Goal: Information Seeking & Learning: Learn about a topic

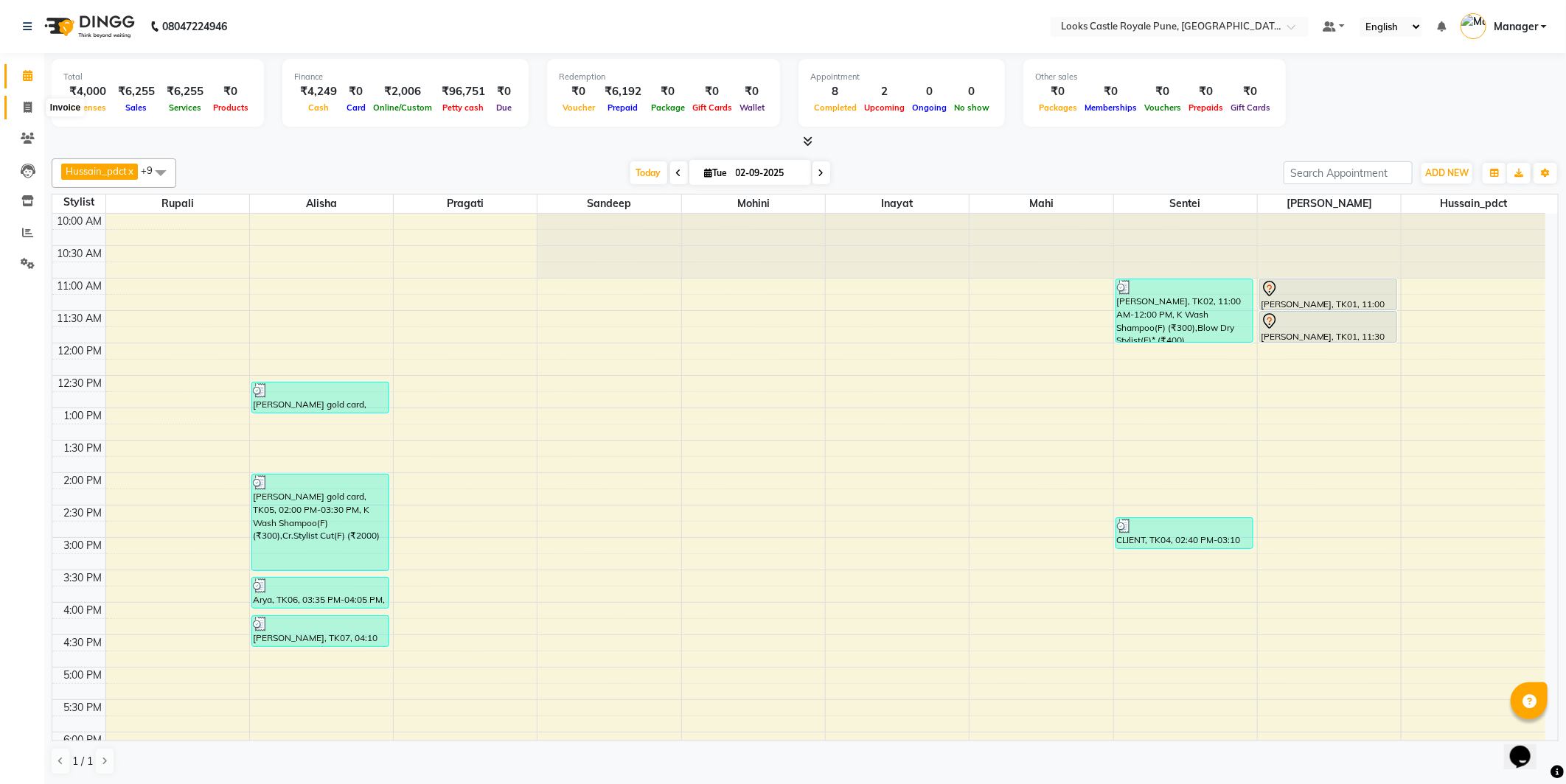
click at [30, 103] on icon at bounding box center [27, 108] width 9 height 11
select select "service"
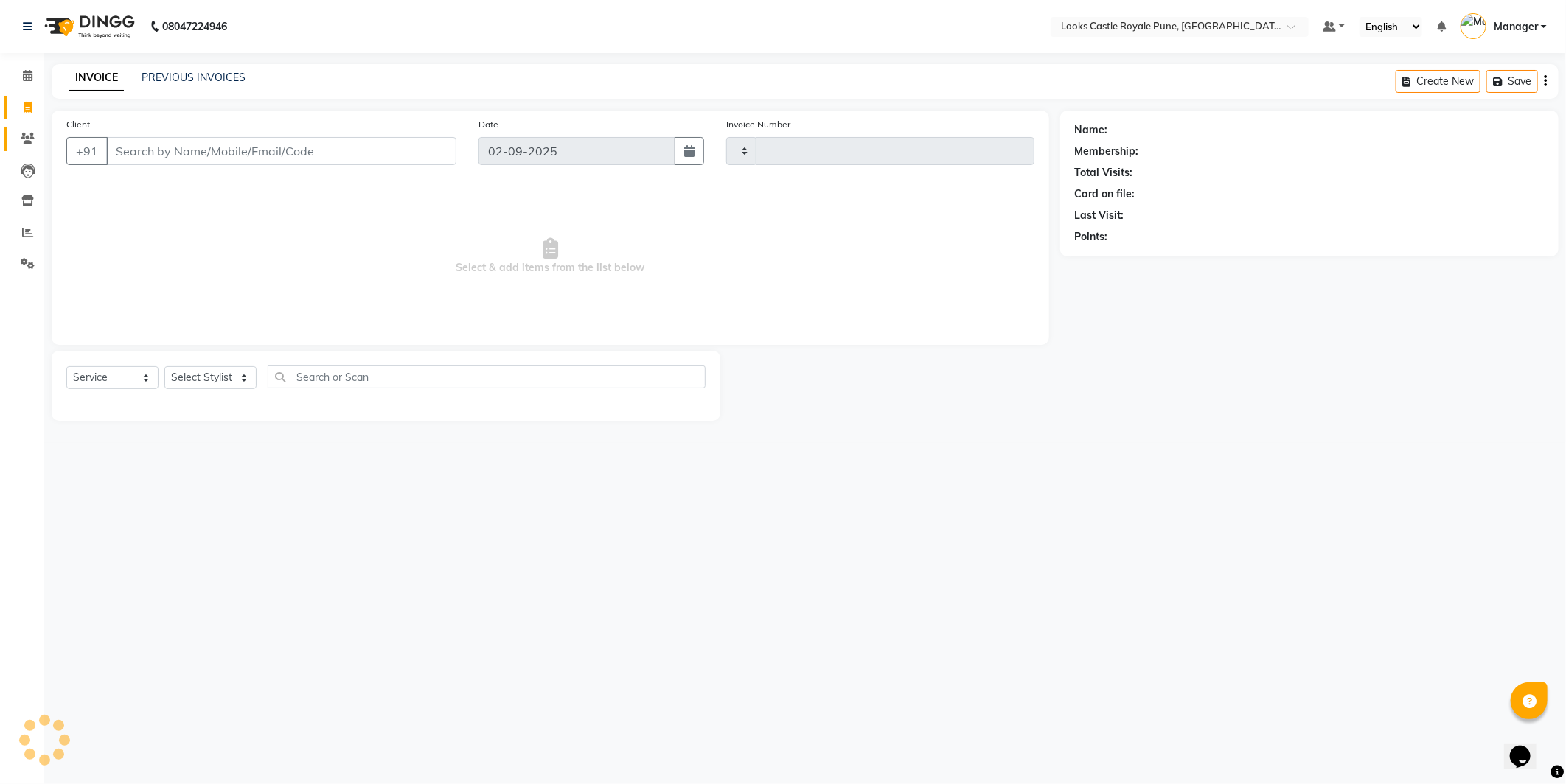
type input "2730"
select select "5915"
click at [21, 148] on link "Clients" at bounding box center [22, 139] width 35 height 25
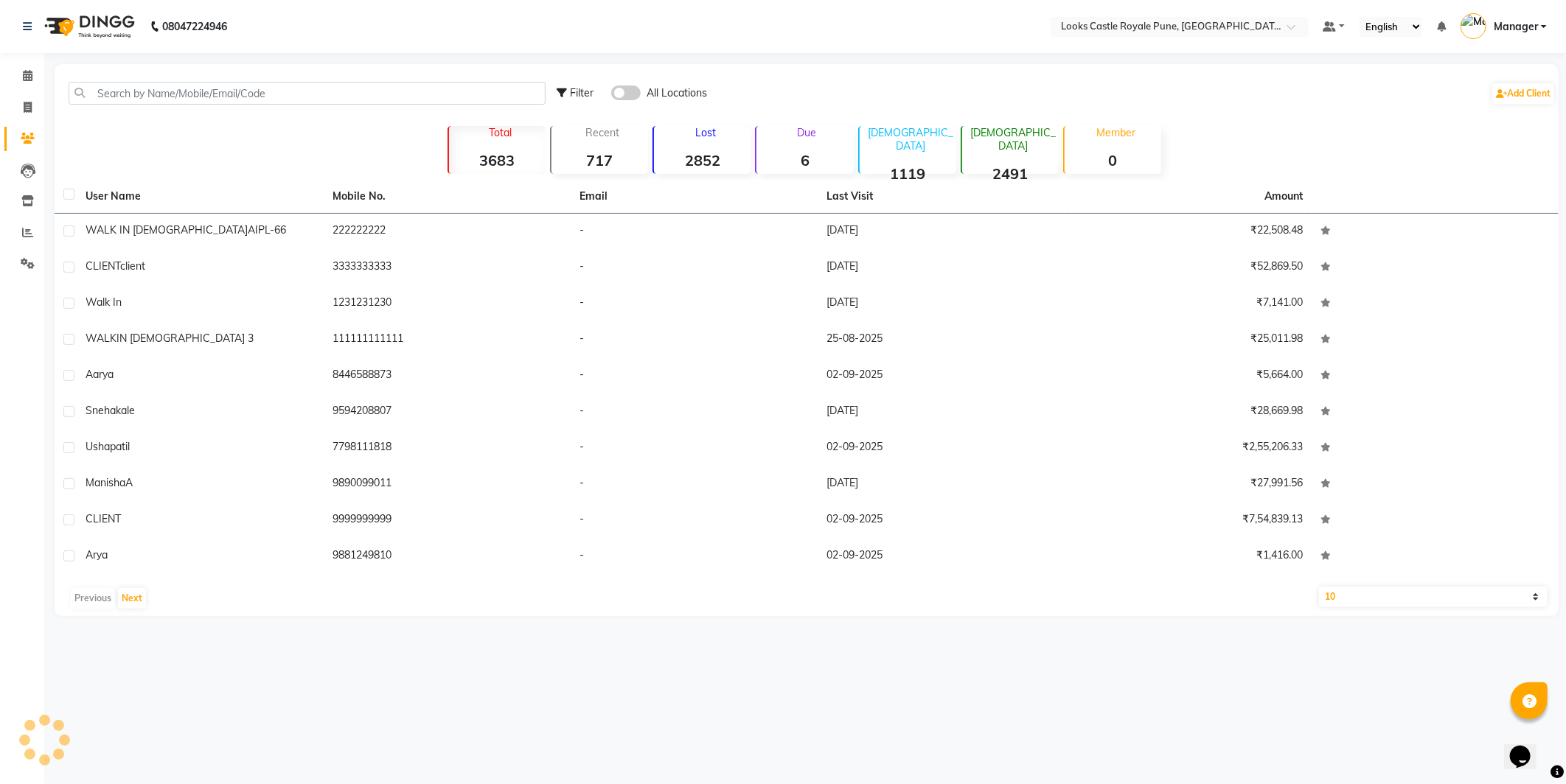
click at [249, 112] on div "Filter All Locations Add Client" at bounding box center [806, 93] width 1498 height 46
click at [284, 86] on input "text" at bounding box center [307, 93] width 477 height 23
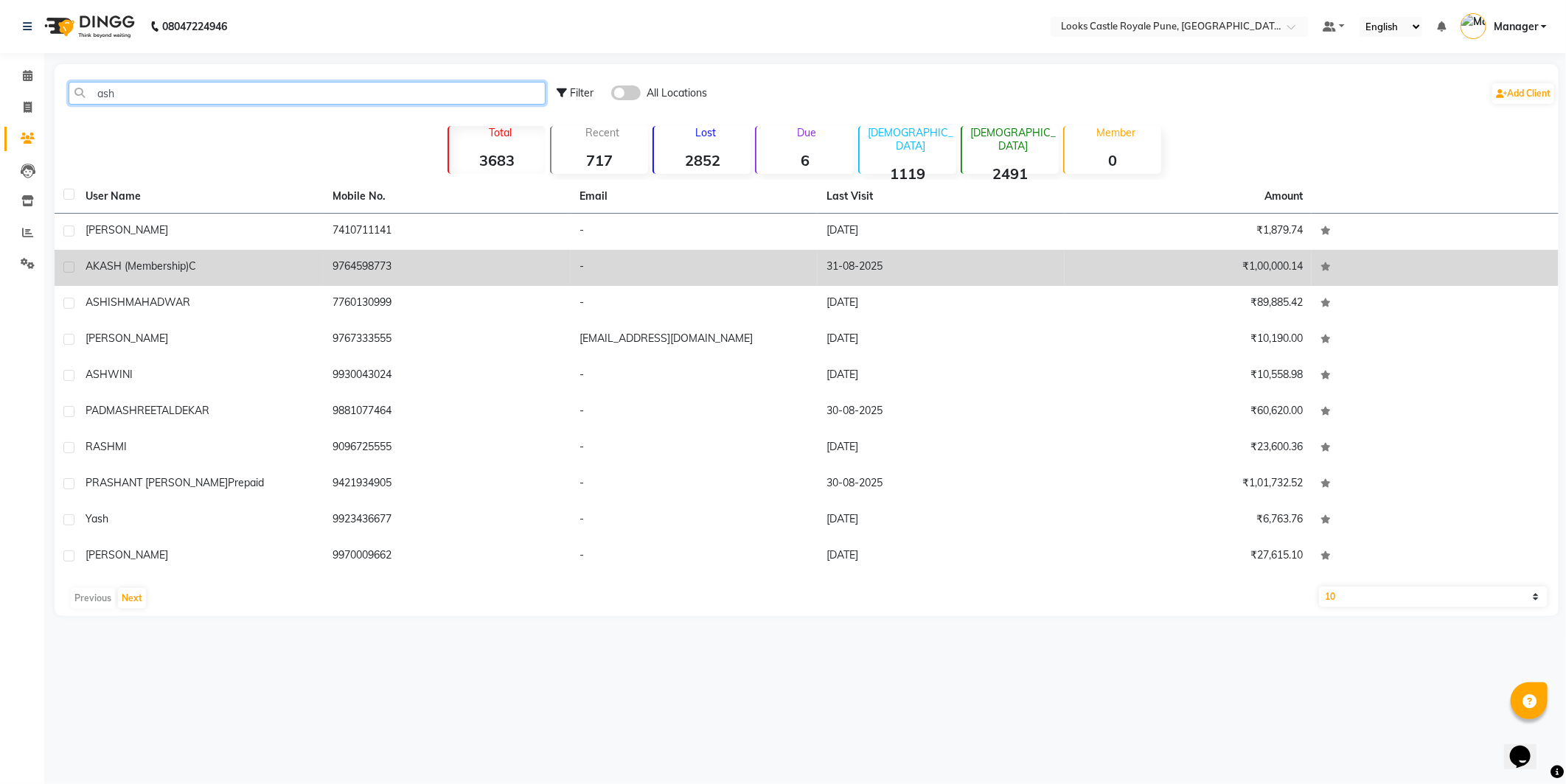
type input "ash"
click at [312, 270] on div "AKASH (membership) C" at bounding box center [200, 266] width 229 height 15
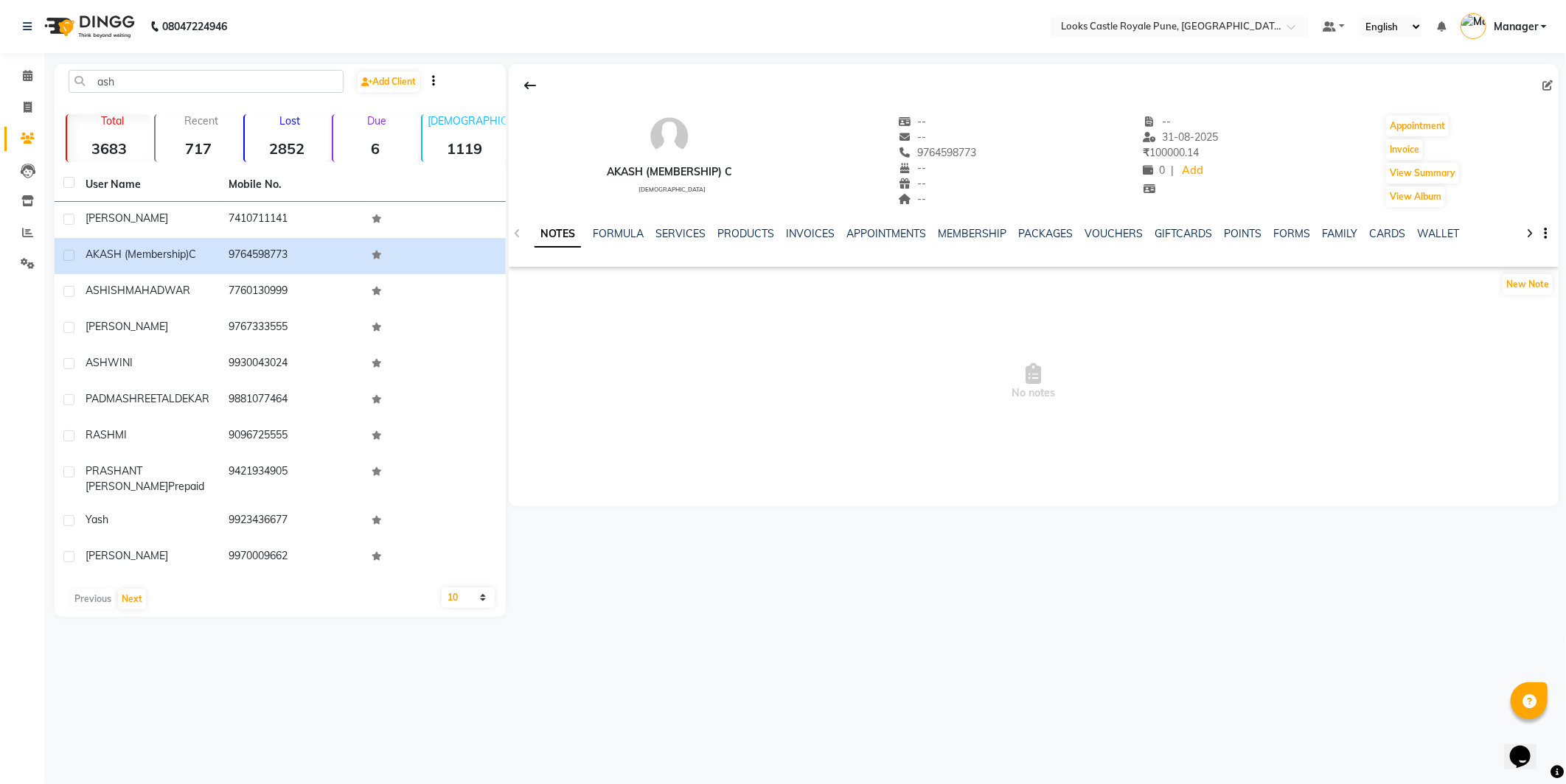
click at [1537, 232] on div at bounding box center [1529, 233] width 17 height 28
click at [1542, 232] on button "button" at bounding box center [1541, 234] width 9 height 15
click at [762, 329] on span "No notes" at bounding box center [1034, 382] width 1050 height 148
click at [1548, 235] on div "NOTES FORMULA SERVICES PRODUCTS INVOICES APPOINTMENTS MEMBERSHIP PACKAGES VOUCH…" at bounding box center [1034, 235] width 1050 height 51
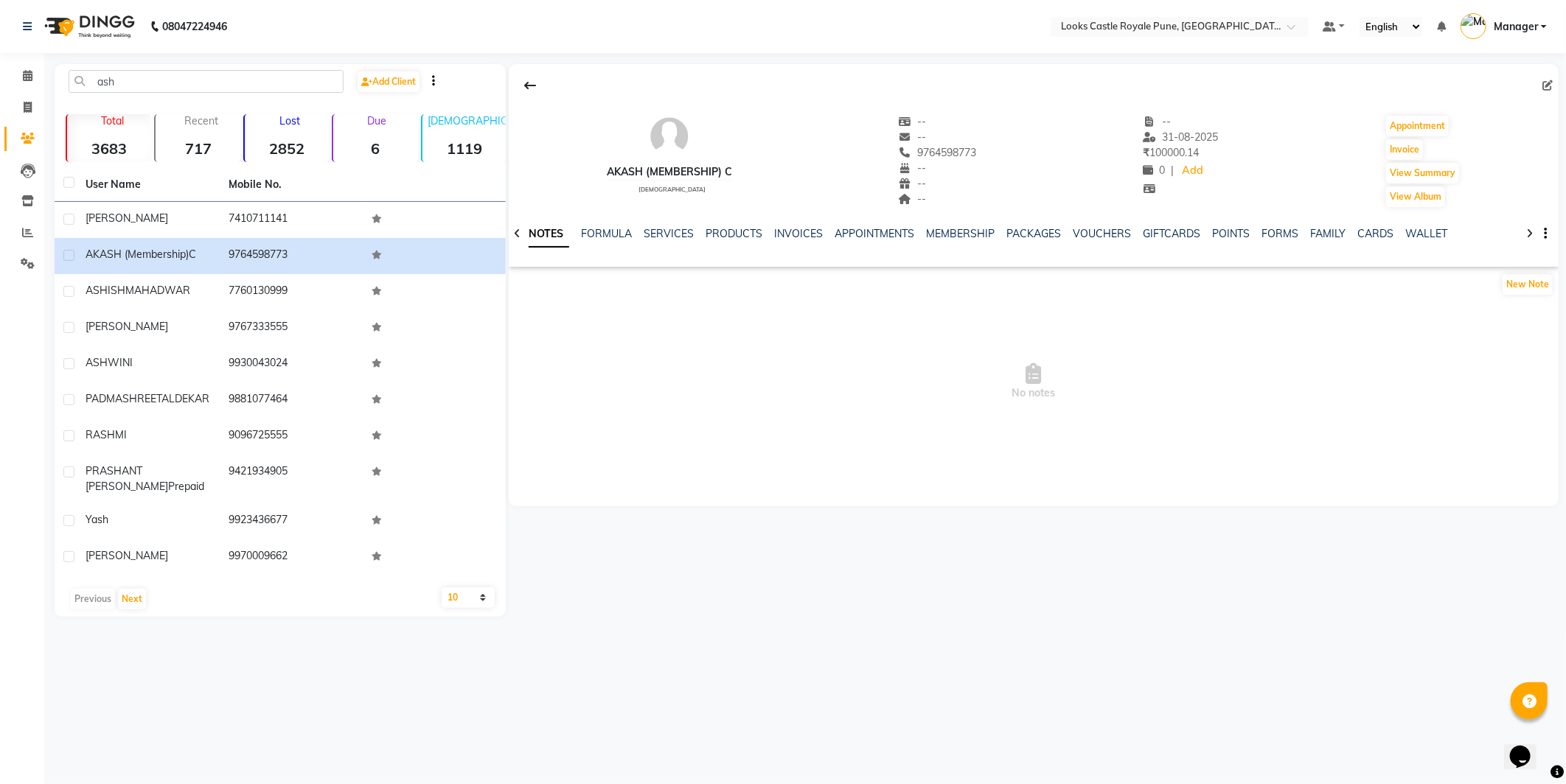
click at [1540, 236] on button "button" at bounding box center [1541, 234] width 9 height 15
click at [1546, 240] on button "button" at bounding box center [1541, 234] width 9 height 15
click at [1541, 229] on button "button" at bounding box center [1541, 234] width 9 height 15
click at [669, 237] on link "SERVICES" at bounding box center [668, 234] width 50 height 13
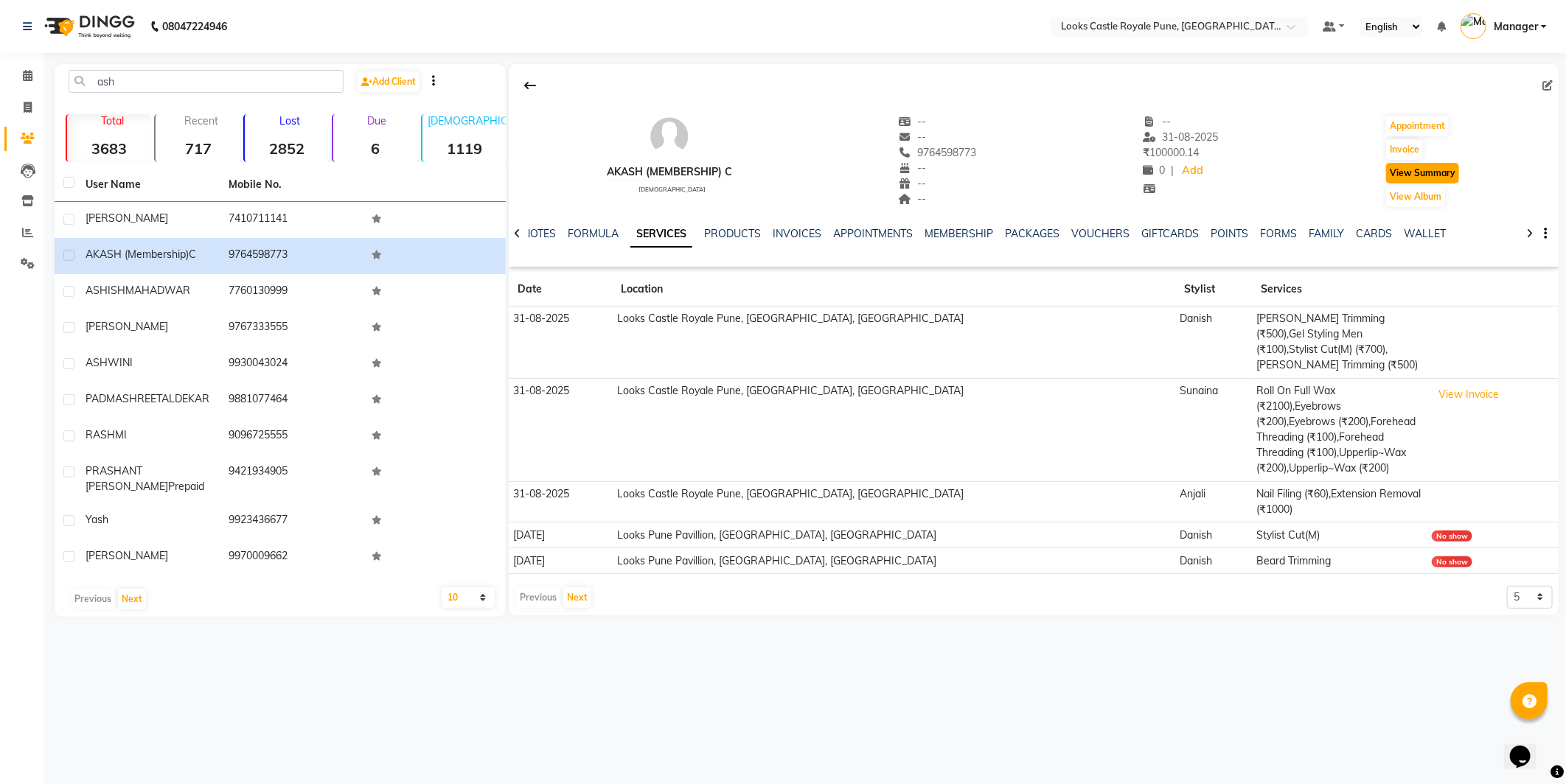
click at [1443, 175] on button "View Summary" at bounding box center [1422, 173] width 73 height 21
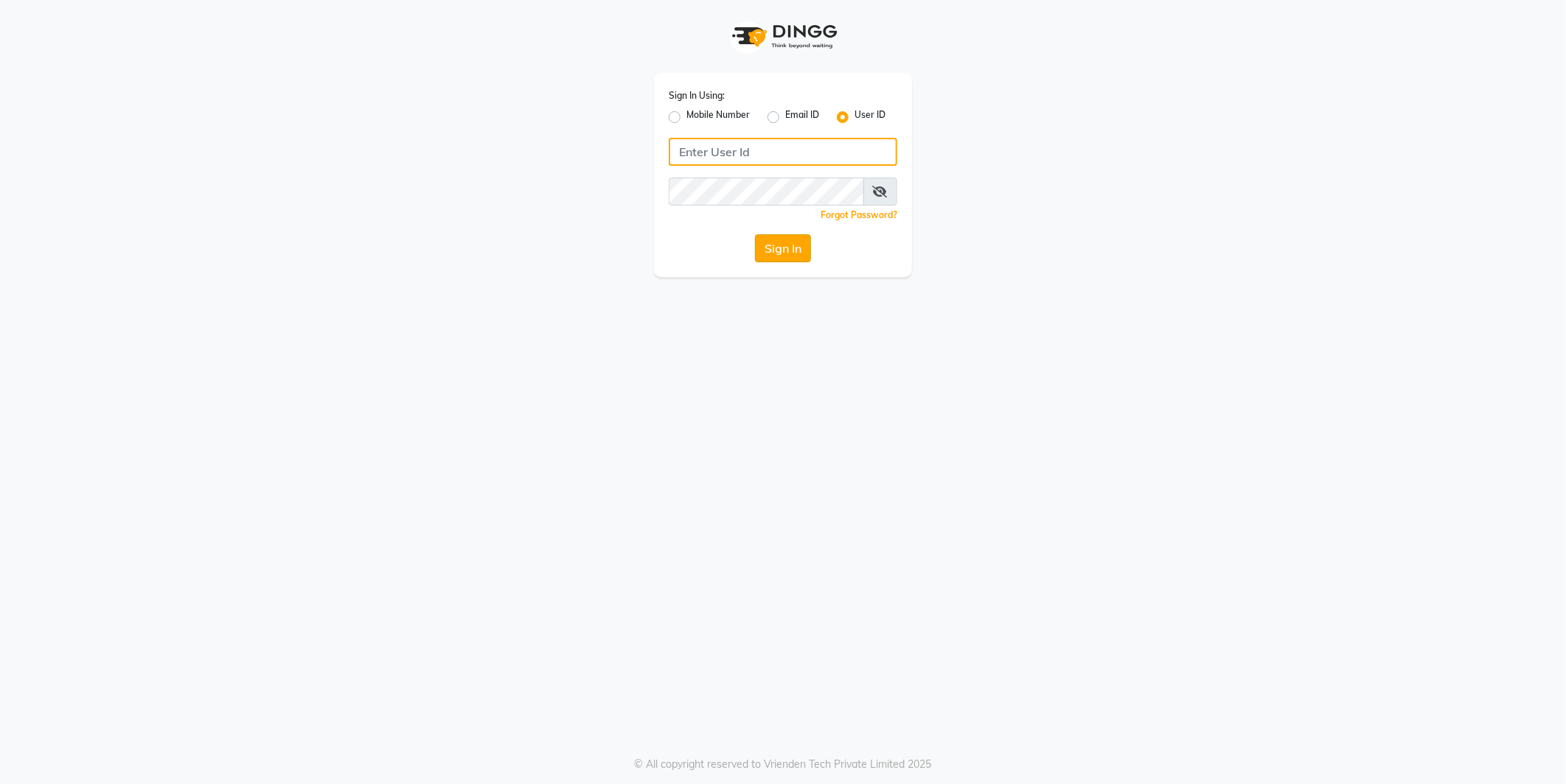
type input "e2555-01"
click at [797, 256] on button "Sign In" at bounding box center [783, 249] width 56 height 28
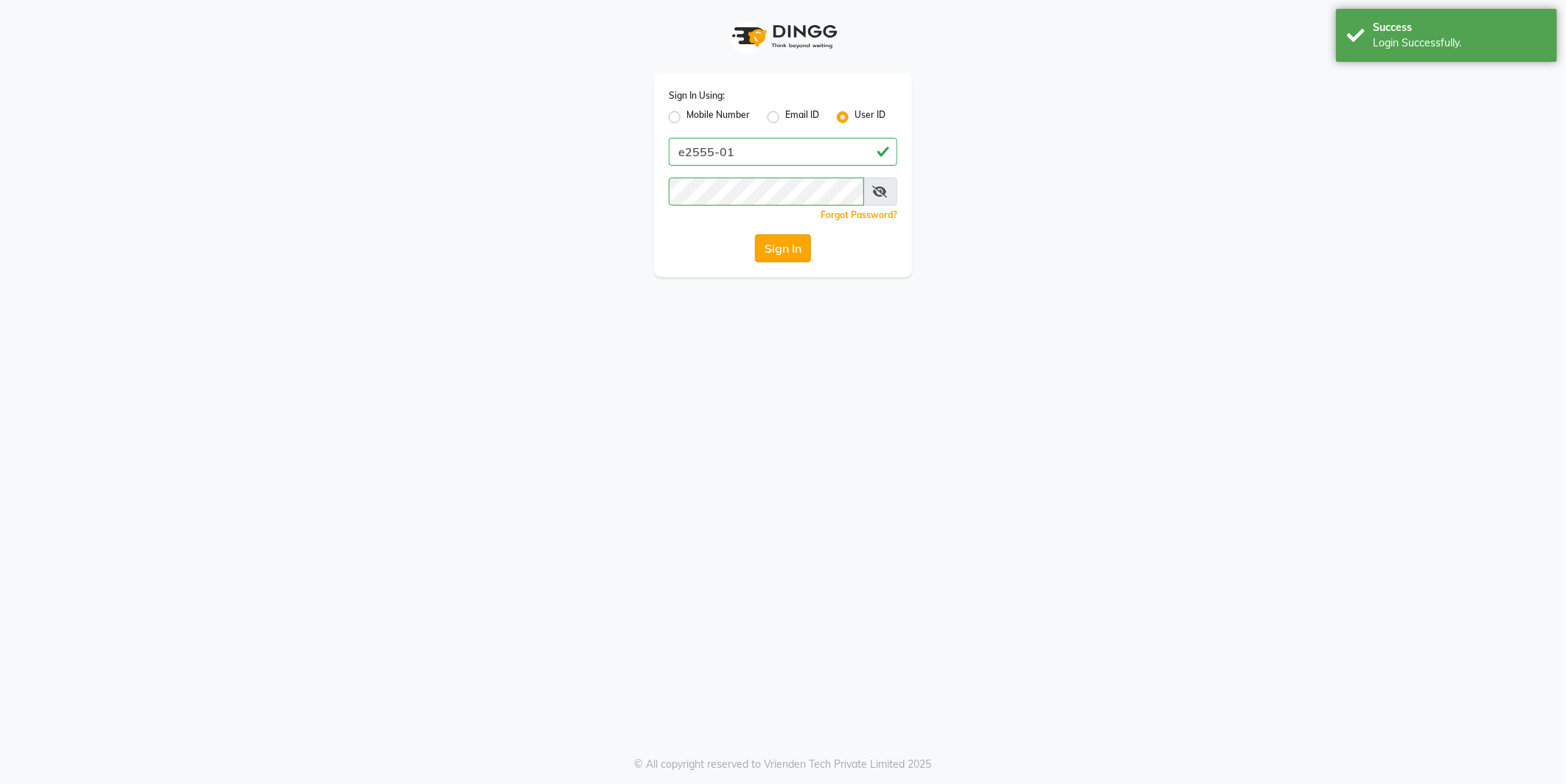
select select "5915"
select select "service"
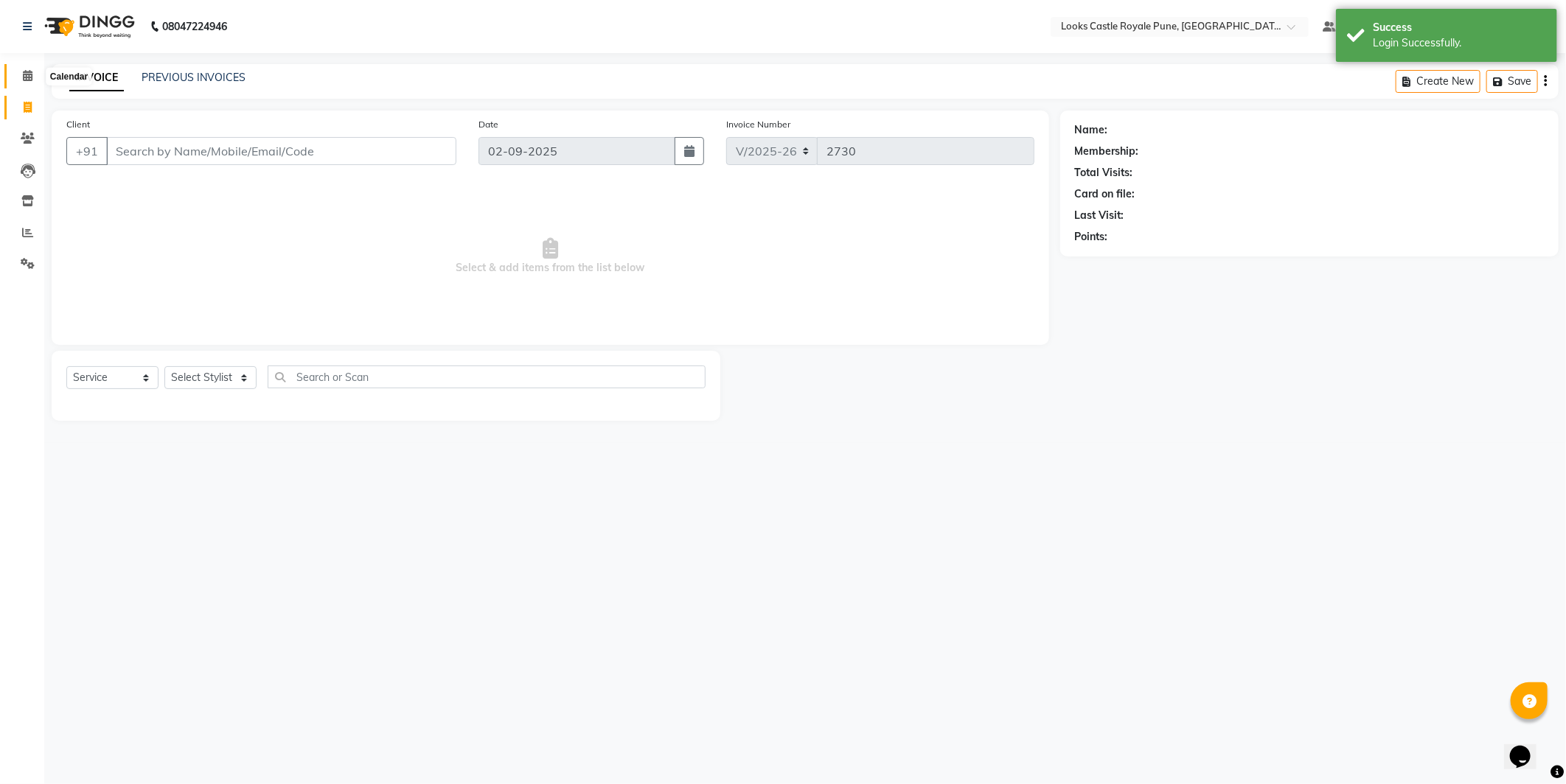
click at [30, 70] on icon at bounding box center [27, 76] width 9 height 11
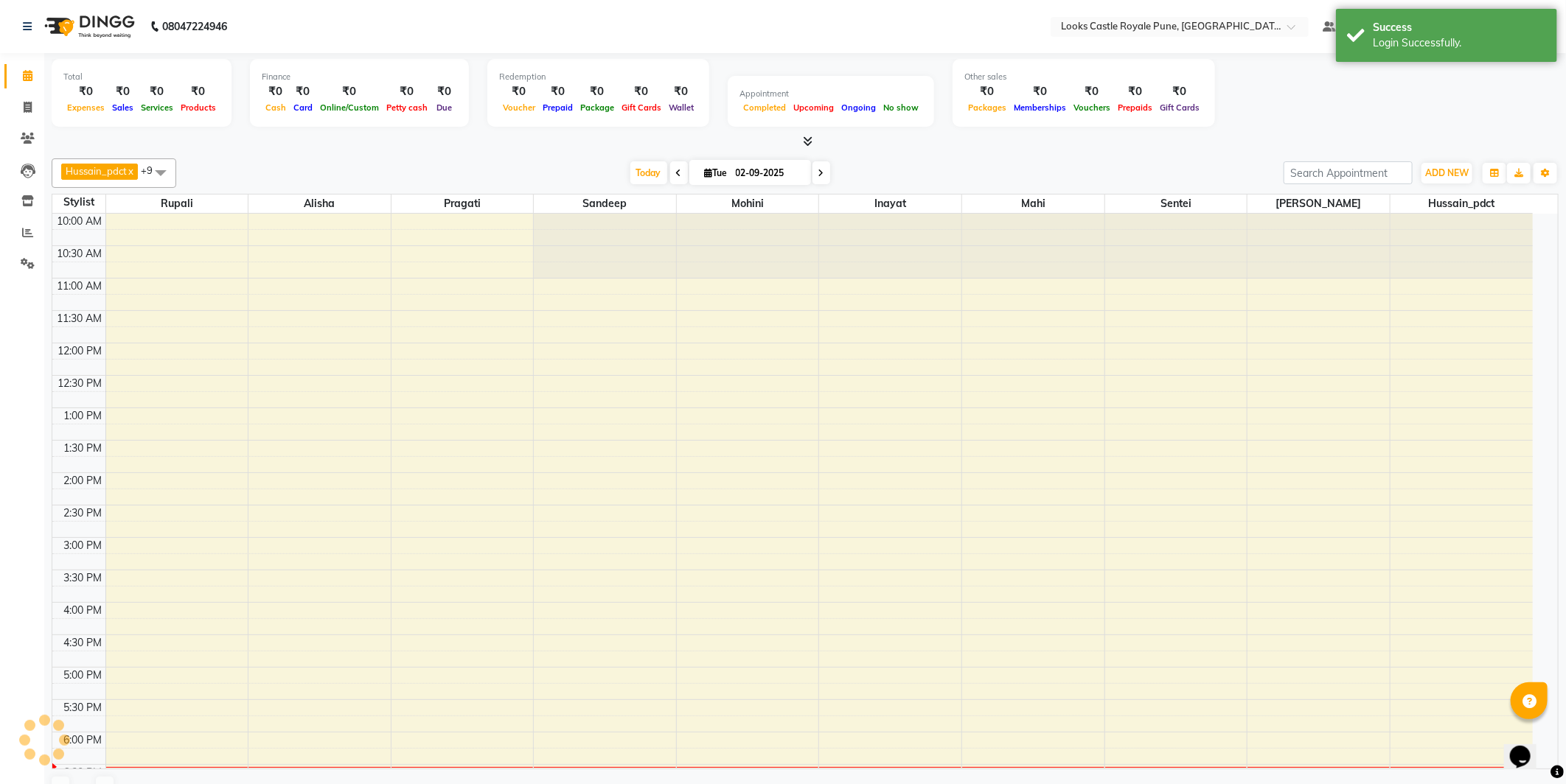
scroll to position [290, 0]
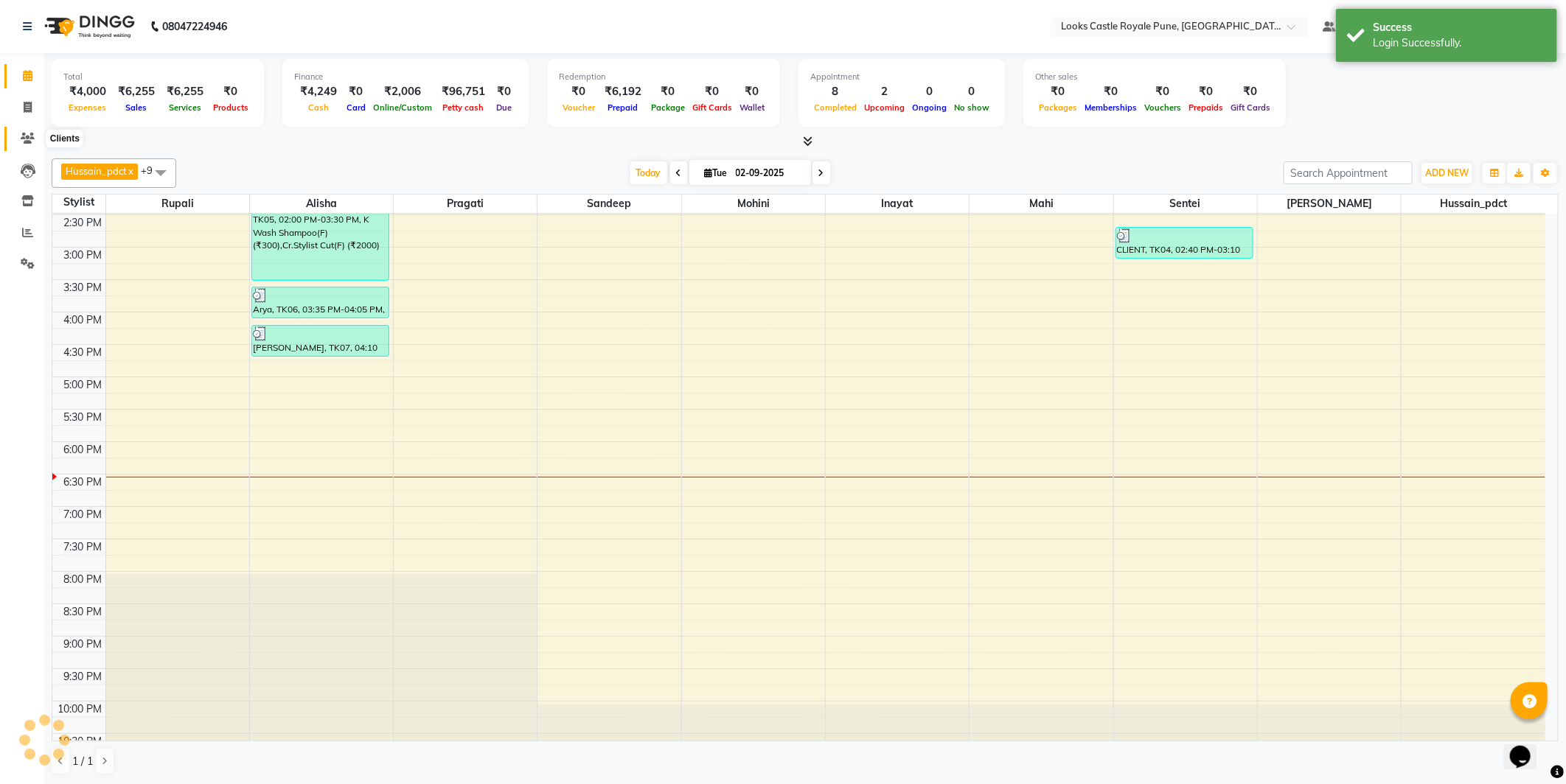
click at [24, 135] on icon at bounding box center [27, 138] width 14 height 11
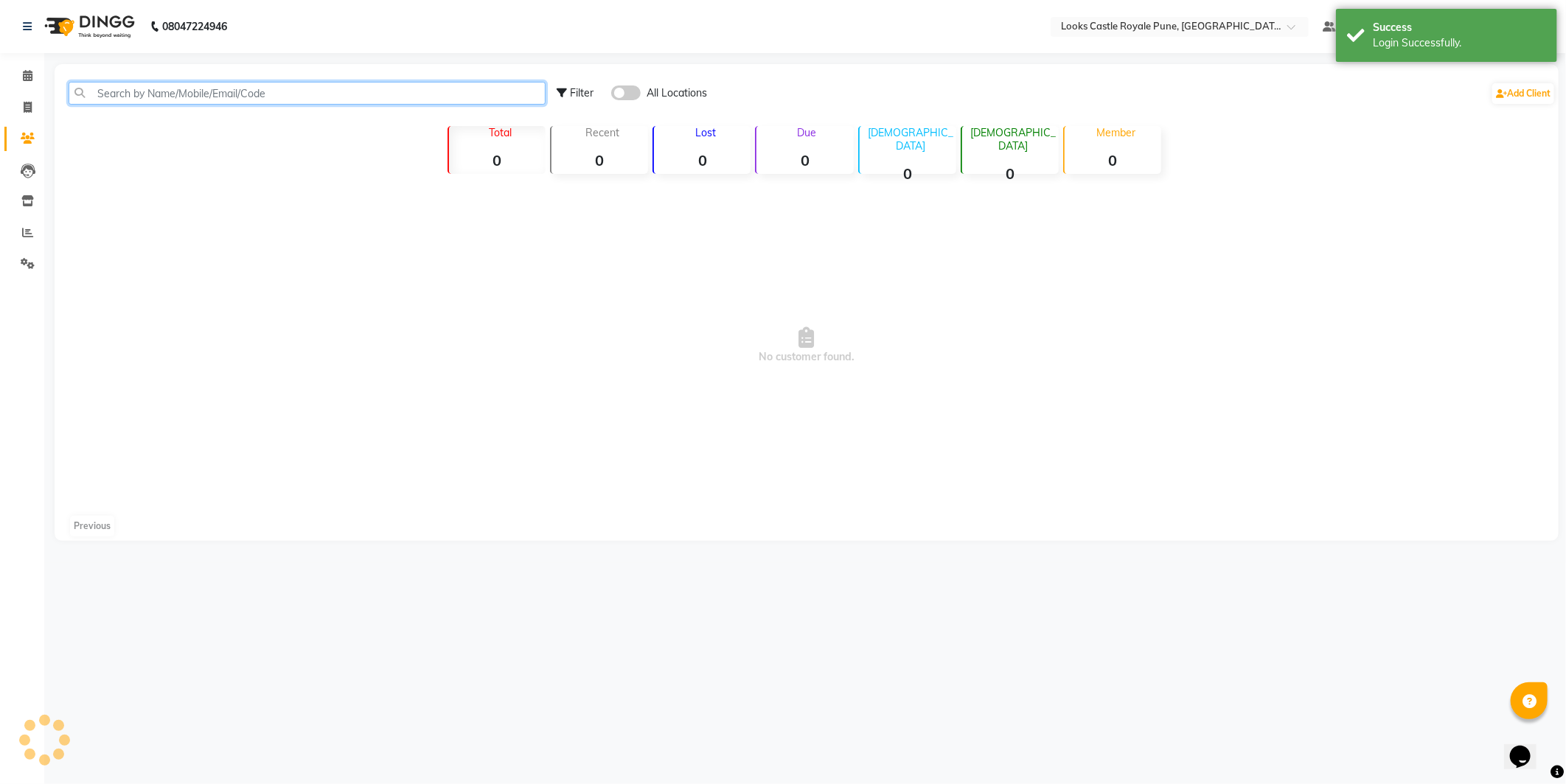
click at [168, 98] on input "text" at bounding box center [307, 93] width 477 height 23
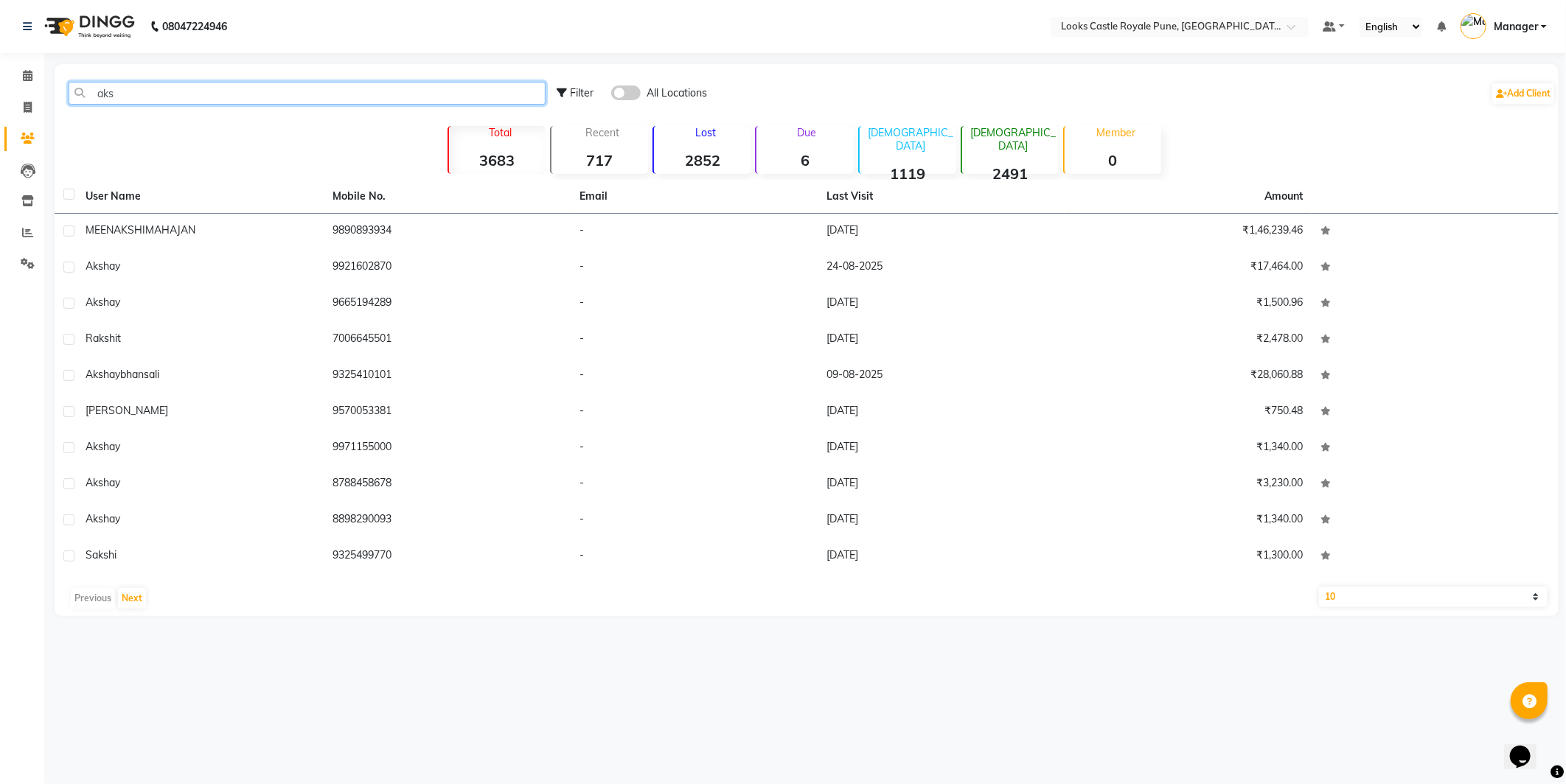
click at [155, 92] on input "aks" at bounding box center [307, 93] width 477 height 23
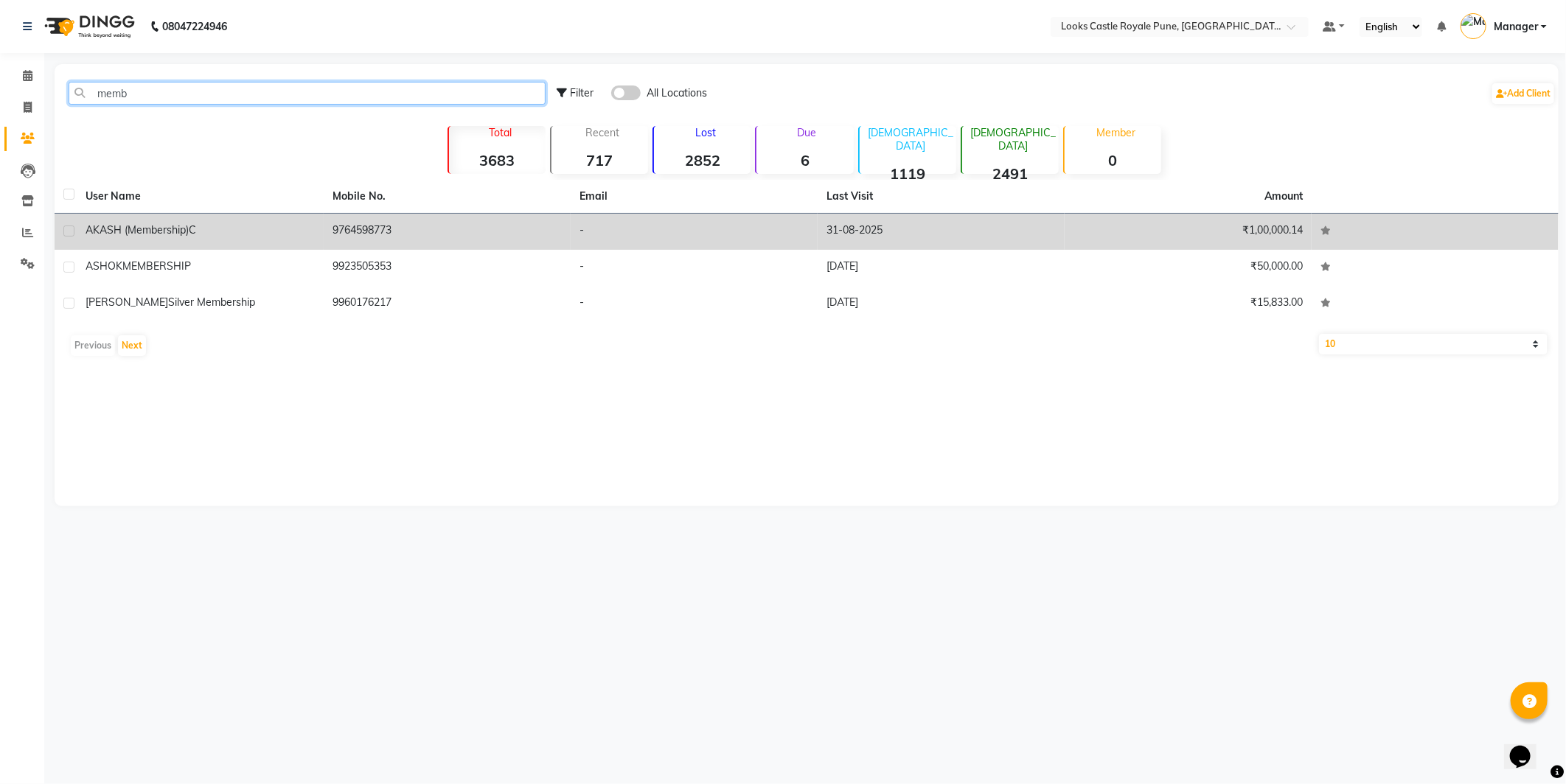
type input "memb"
click at [196, 231] on span "C" at bounding box center [192, 230] width 8 height 13
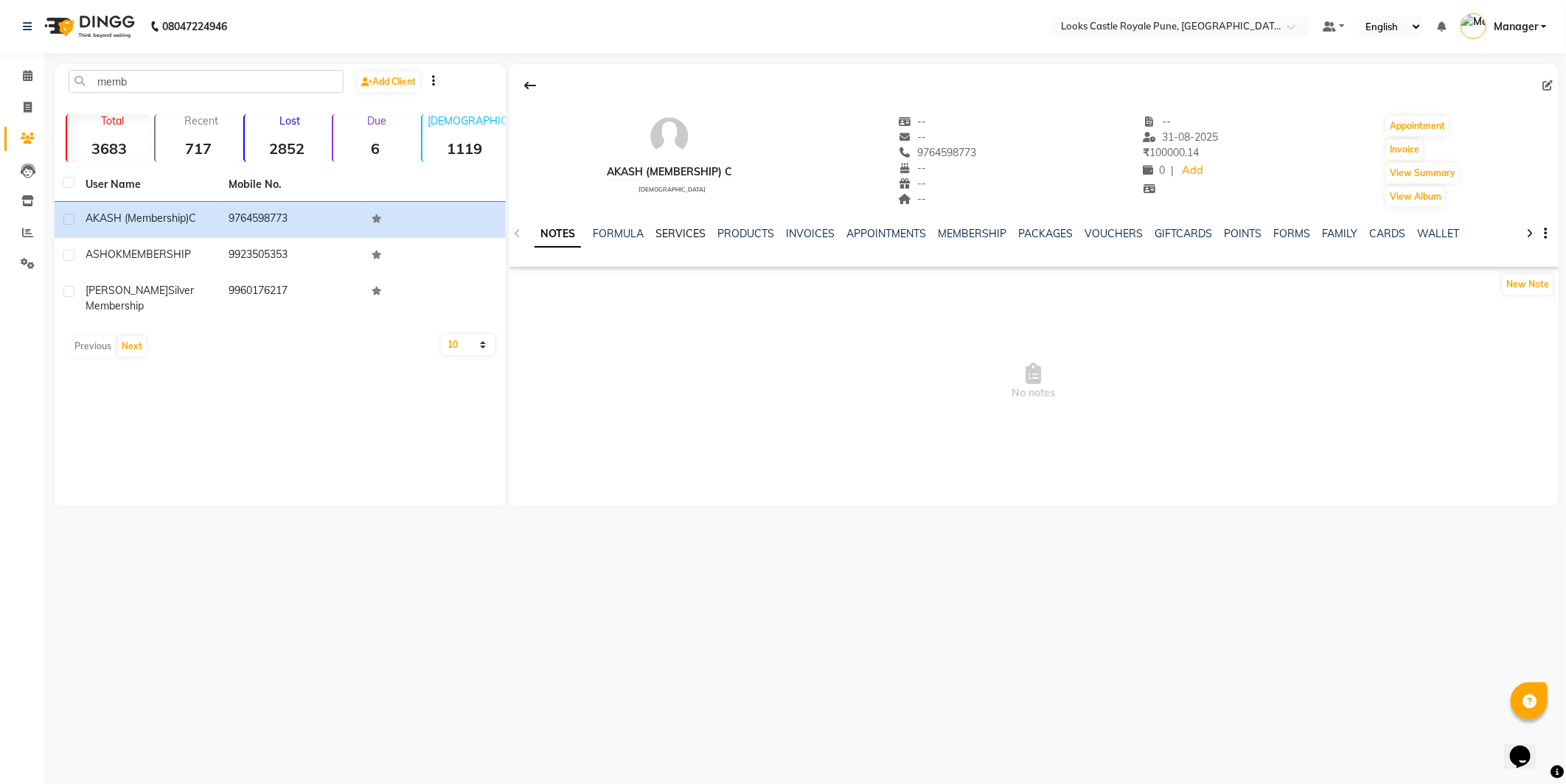
click at [686, 234] on link "SERVICES" at bounding box center [680, 234] width 50 height 13
